Goal: Communication & Community: Answer question/provide support

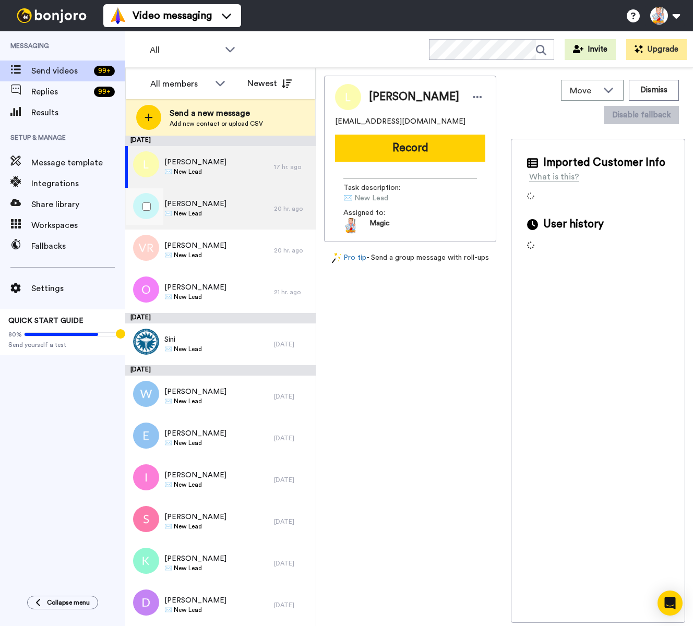
click at [208, 214] on div "Anat Stein ✉️ New Lead" at bounding box center [199, 209] width 149 height 42
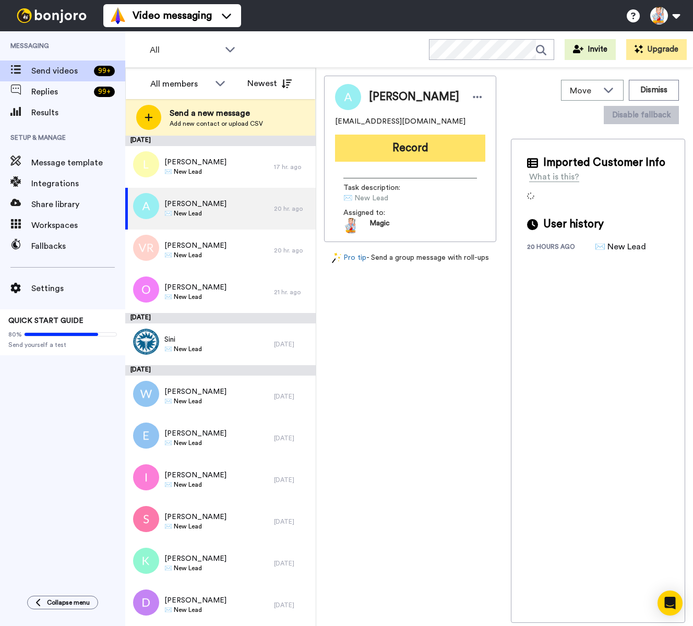
click at [403, 149] on button "Record" at bounding box center [410, 148] width 150 height 27
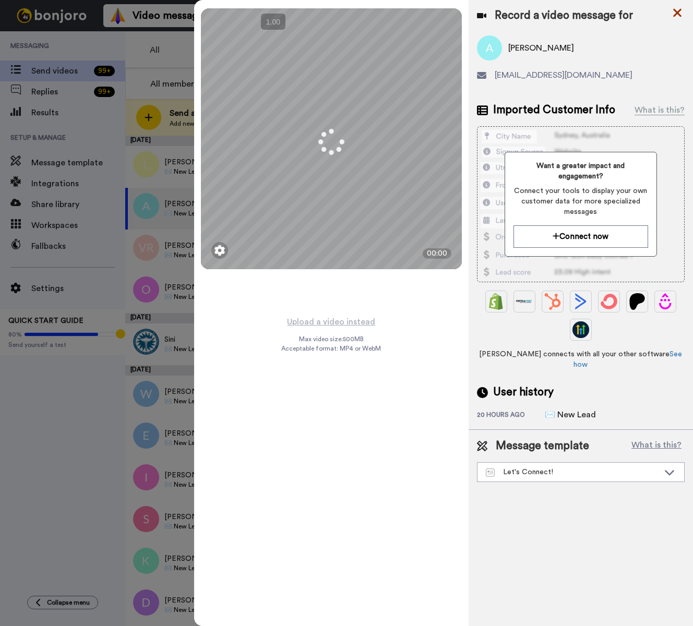
click at [677, 13] on icon at bounding box center [677, 13] width 8 height 8
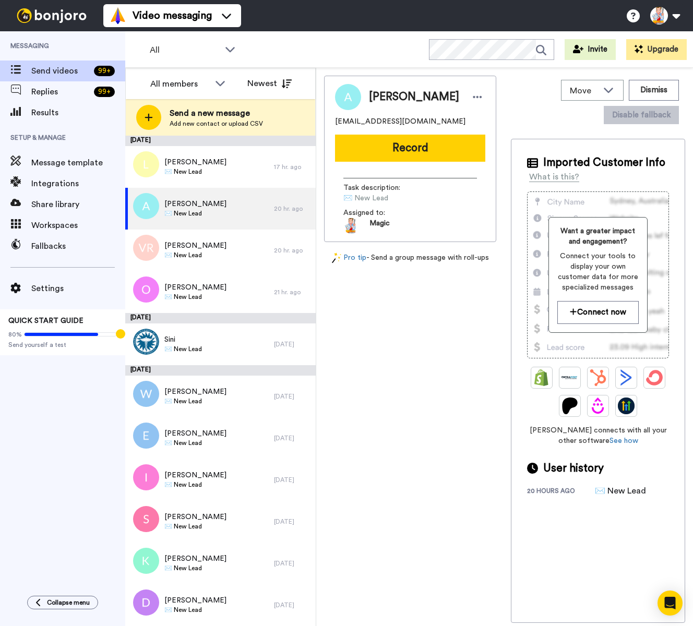
click at [677, 13] on button at bounding box center [665, 15] width 40 height 23
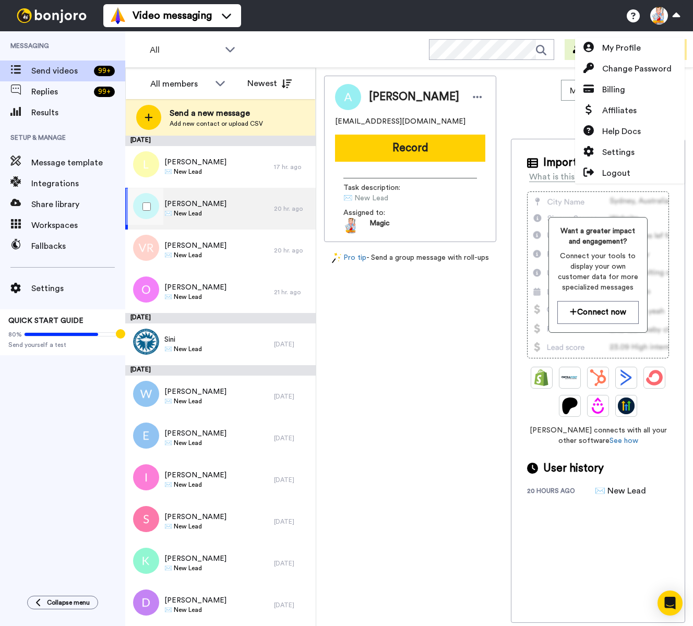
click at [267, 204] on div "Anat Stein ✉️ New Lead" at bounding box center [199, 209] width 149 height 42
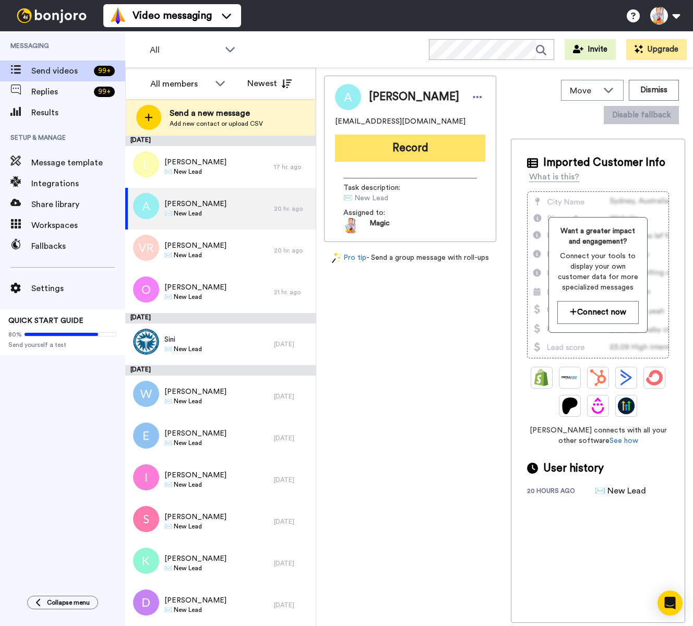
click at [395, 148] on button "Record" at bounding box center [410, 148] width 150 height 27
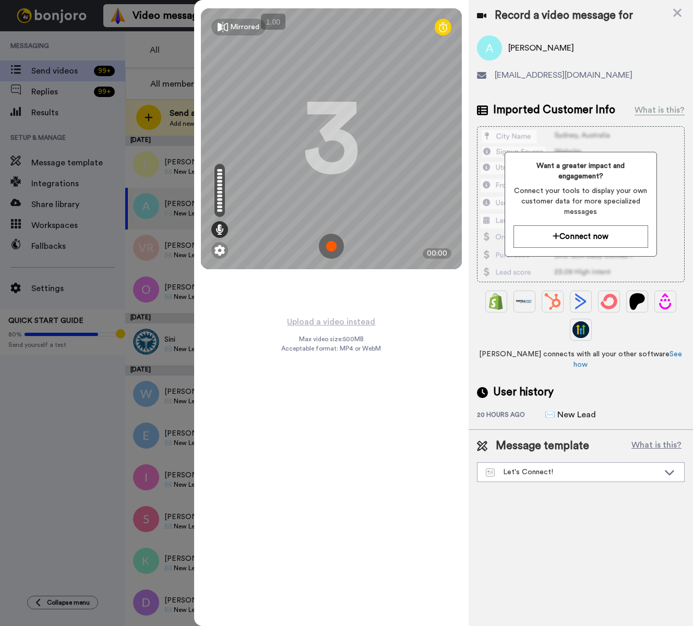
click at [331, 247] on img at bounding box center [331, 246] width 25 height 25
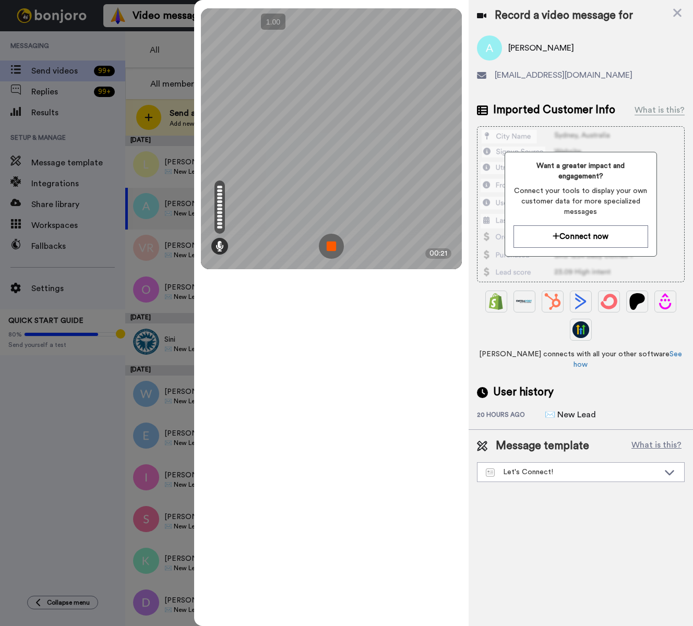
click at [331, 247] on img at bounding box center [331, 246] width 25 height 25
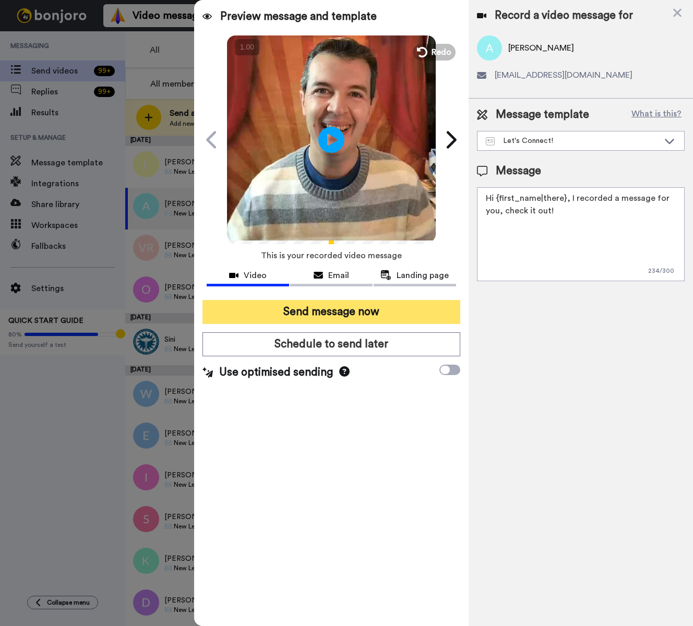
click at [421, 302] on button "Send message now" at bounding box center [332, 312] width 258 height 24
